Goal: Task Accomplishment & Management: Manage account settings

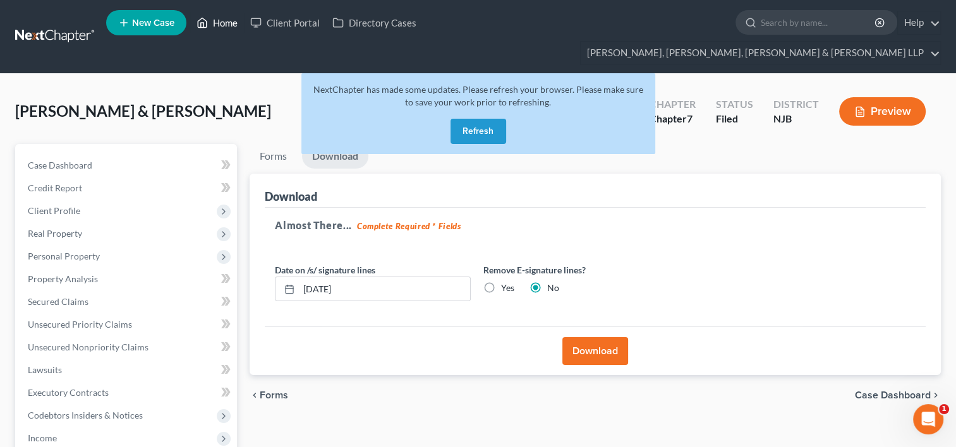
drag, startPoint x: 0, startPoint y: 0, endPoint x: 217, endPoint y: 28, distance: 219.1
click at [217, 28] on link "Home" at bounding box center [217, 22] width 54 height 23
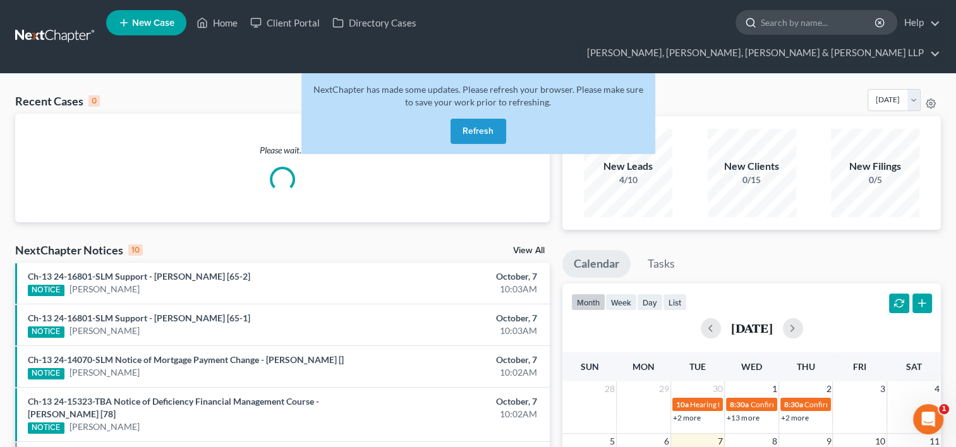
click at [761, 23] on input "search" at bounding box center [819, 22] width 116 height 23
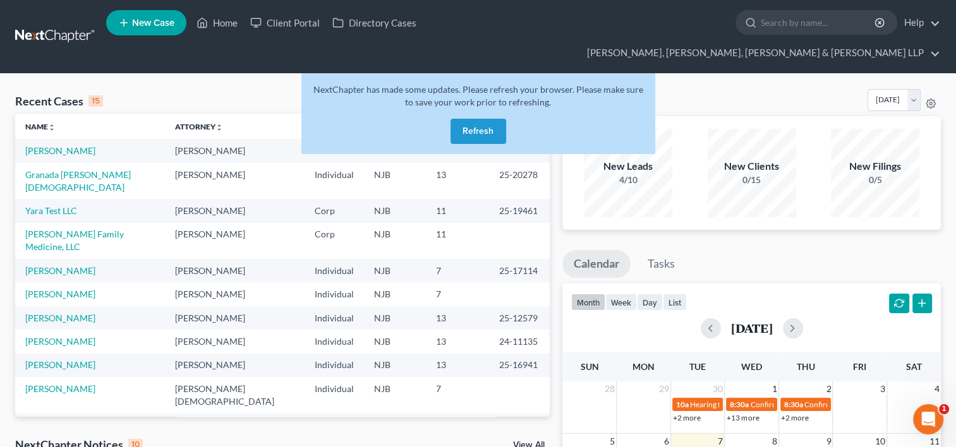
click at [481, 119] on button "Refresh" at bounding box center [478, 131] width 56 height 25
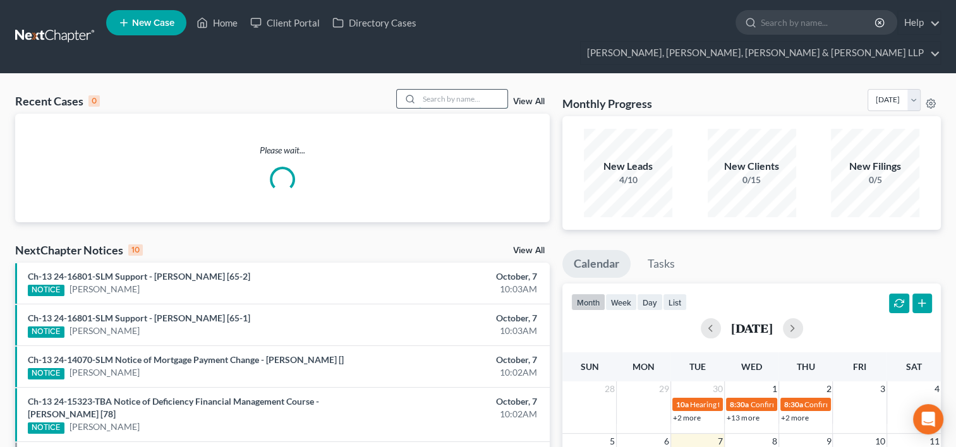
click at [429, 90] on input "search" at bounding box center [463, 99] width 88 height 18
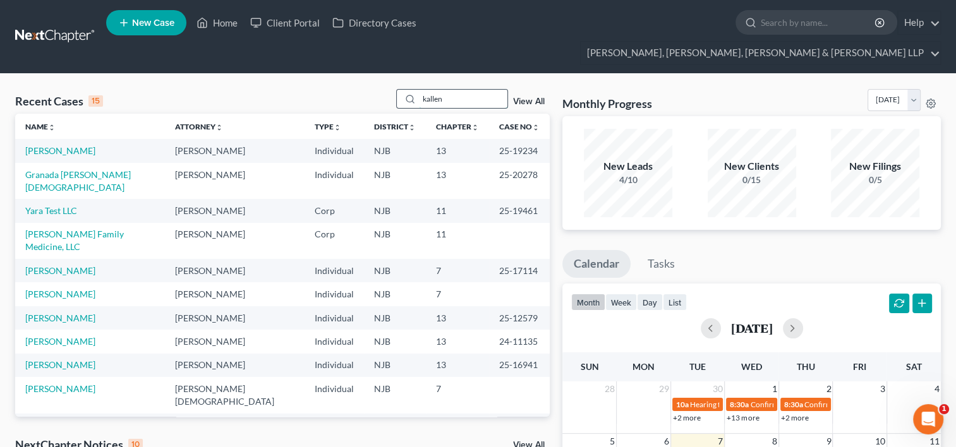
type input "kallen"
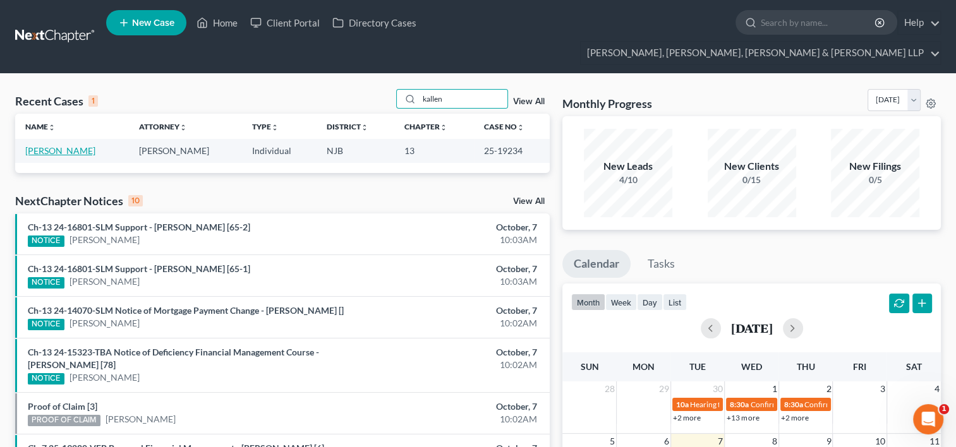
click at [58, 145] on link "[PERSON_NAME]" at bounding box center [60, 150] width 70 height 11
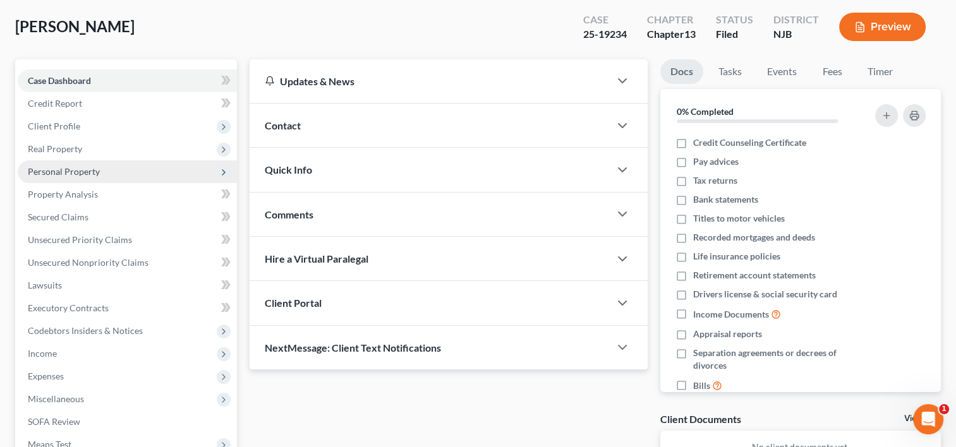
scroll to position [63, 0]
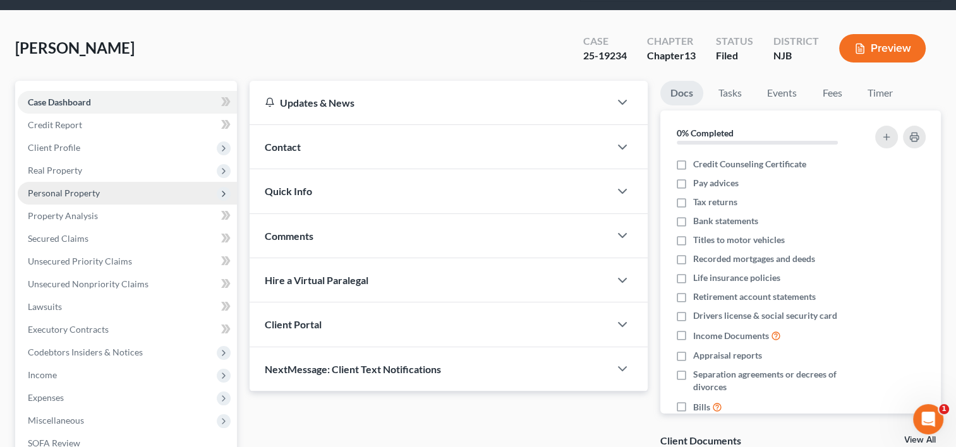
click at [82, 188] on span "Personal Property" at bounding box center [64, 193] width 72 height 11
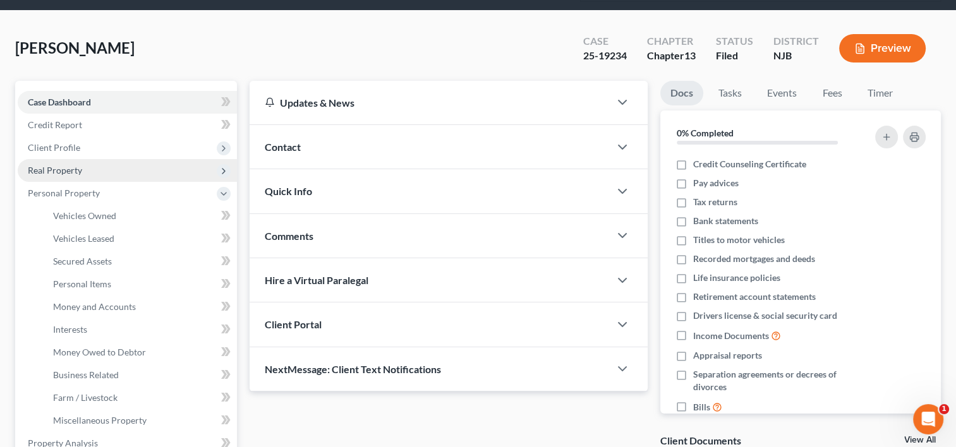
click at [75, 165] on span "Real Property" at bounding box center [55, 170] width 54 height 11
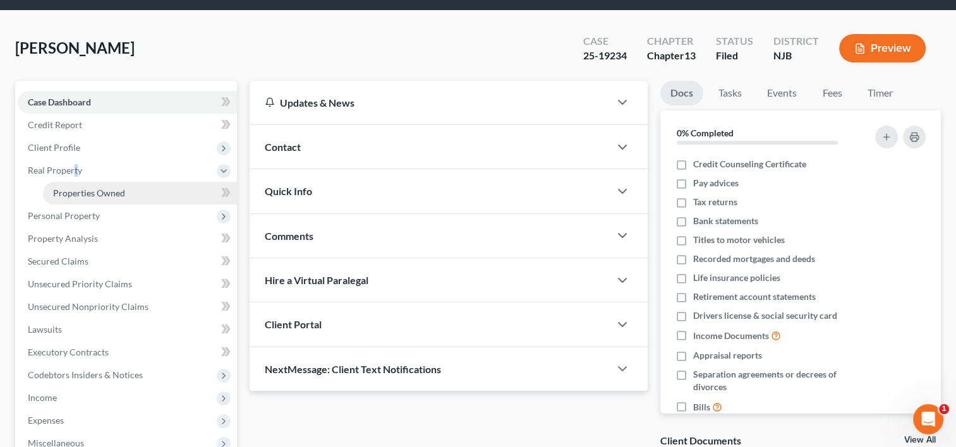
click at [118, 188] on span "Properties Owned" at bounding box center [89, 193] width 72 height 11
